Goal: Information Seeking & Learning: Learn about a topic

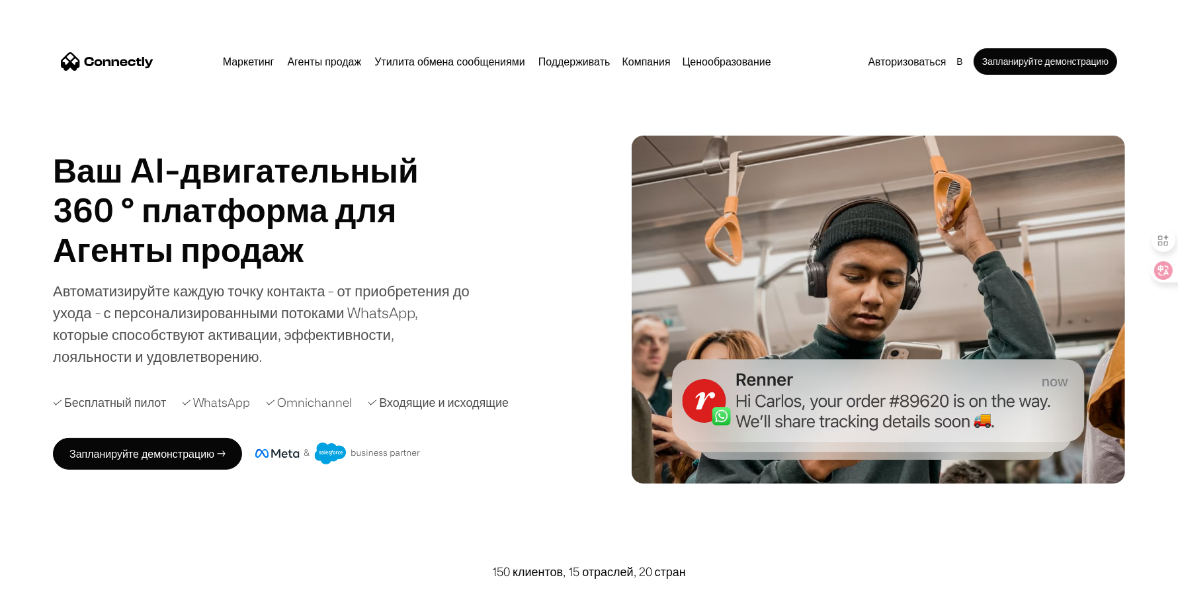
click at [459, 191] on div "Ваш AI-двигательный 360 ° платформа для Агенты продаж поддерживать утилита Аген…" at bounding box center [261, 258] width 417 height 217
click at [398, 451] on img at bounding box center [337, 454] width 165 height 22
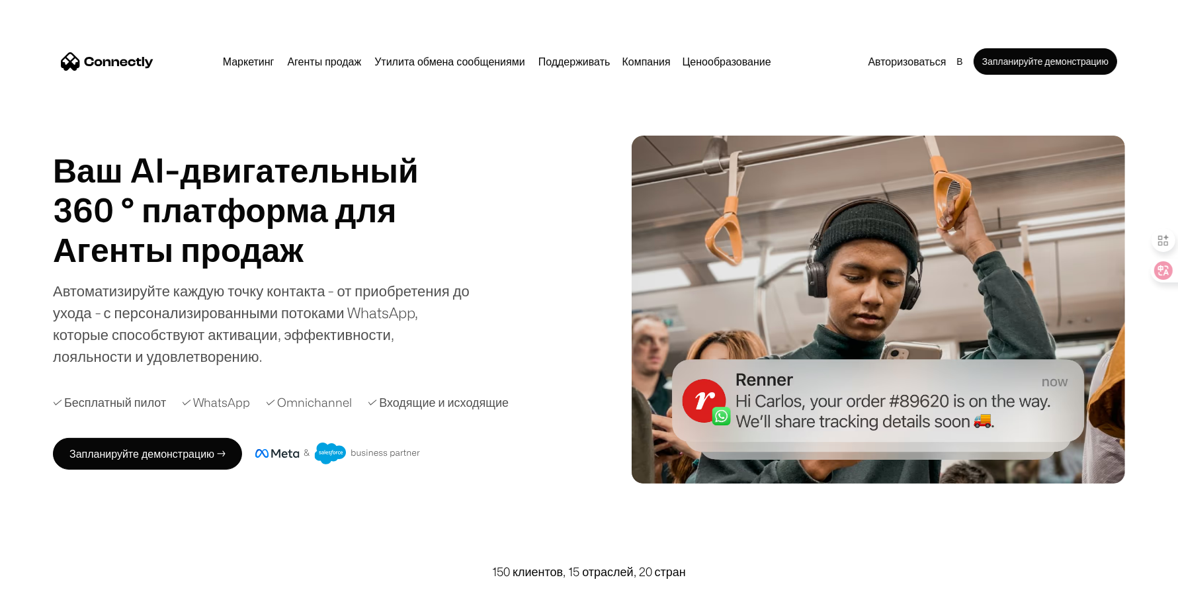
click at [506, 242] on div "Ваш AI-двигательный 360 ° платформа для Агенты продаж поддерживать утилита Аген…" at bounding box center [318, 258] width 530 height 217
click at [374, 151] on h1 "Ваш AI-двигательный 360 ° платформа для" at bounding box center [236, 189] width 366 height 79
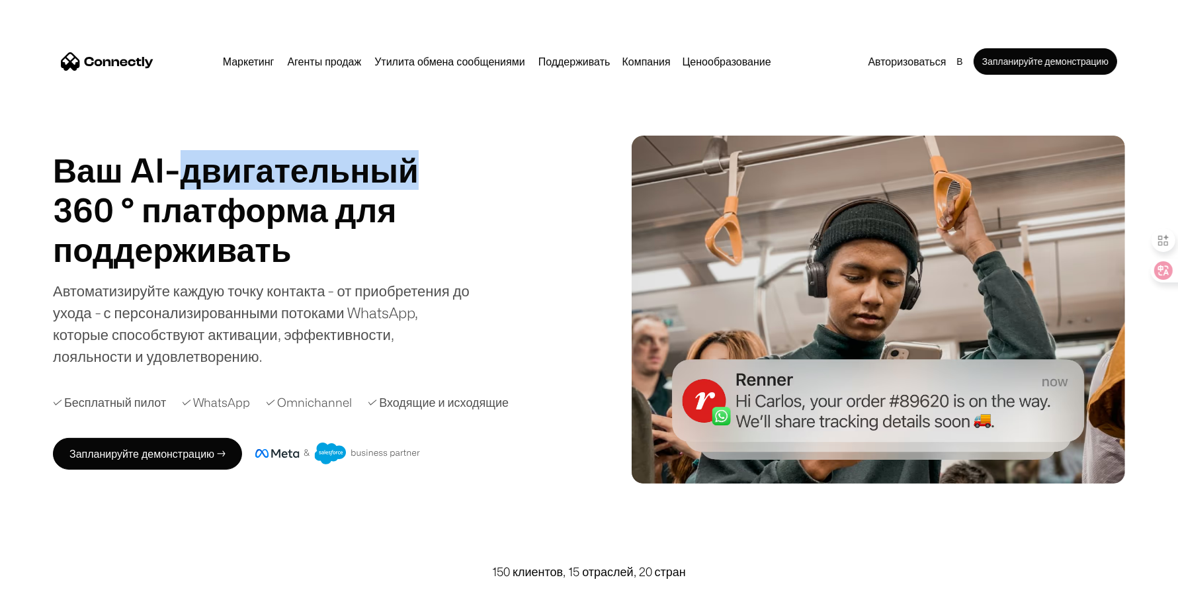
click at [374, 151] on h1 "Ваш AI-двигательный 360 ° платформа для" at bounding box center [236, 189] width 366 height 79
click at [541, 70] on div "Маркетинг Агенты продаж Утилита обмена сообщениями Поддерживать Компания О нас …" at bounding box center [497, 61] width 559 height 19
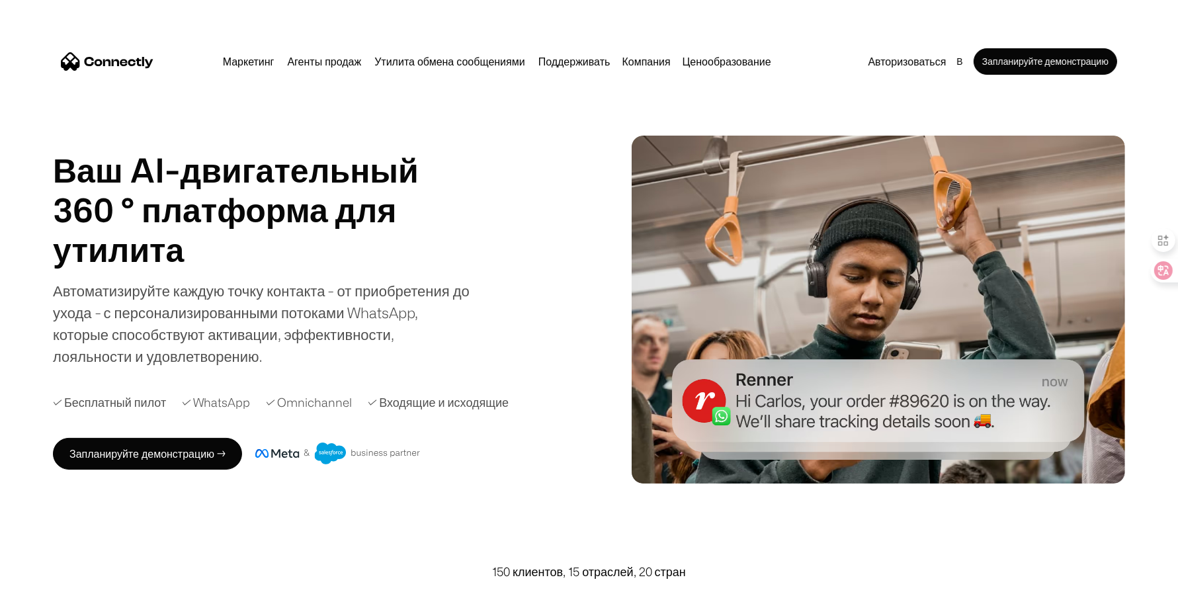
click at [527, 140] on div "Ваш AI-двигательный 360 ° платформа для Агенты продаж поддерживать утилита Аген…" at bounding box center [589, 310] width 1072 height 348
click at [511, 214] on div "Ваш AI-двигательный 360 ° платформа для Агенты продаж поддерживать утилита Аген…" at bounding box center [318, 258] width 530 height 217
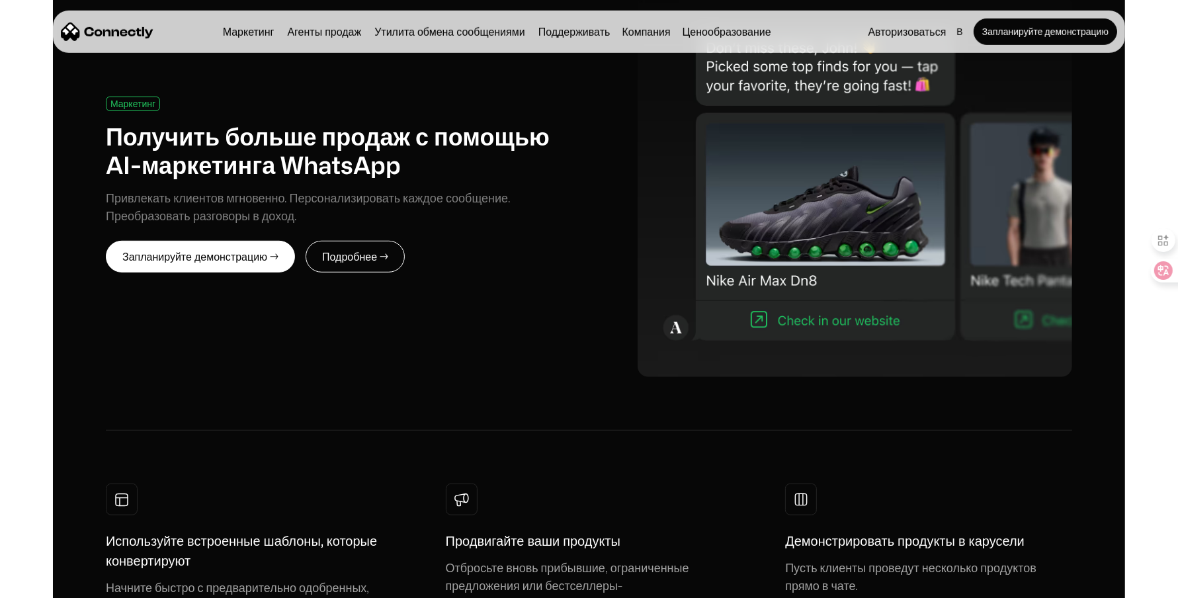
scroll to position [732, 0]
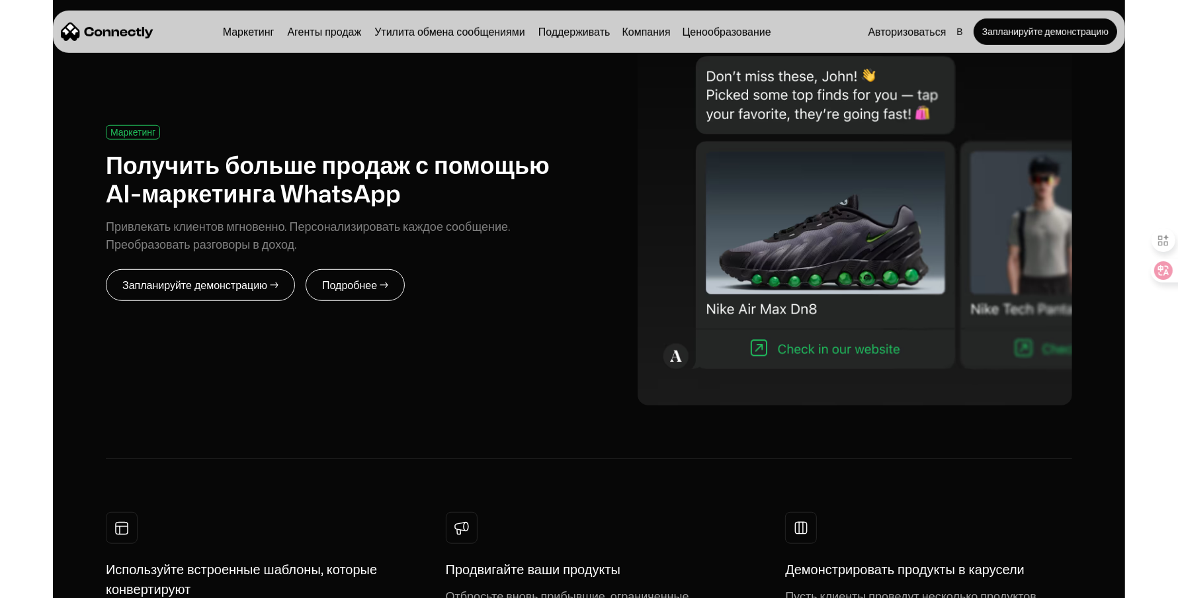
click at [218, 280] on link "Запланируйте демонстрацию →" at bounding box center [200, 285] width 189 height 32
